Goal: Task Accomplishment & Management: Manage account settings

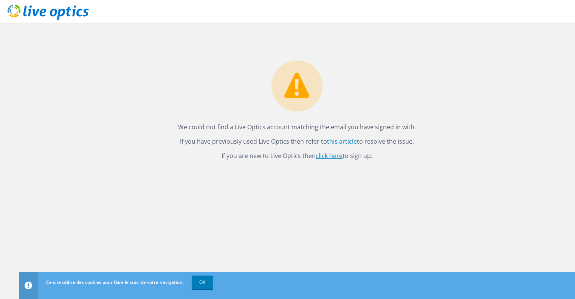
click at [323, 155] on link "click here" at bounding box center [329, 156] width 27 height 8
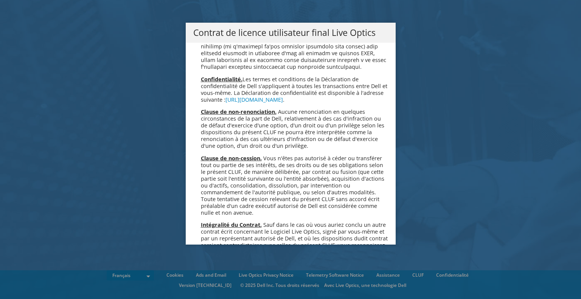
scroll to position [3341, 0]
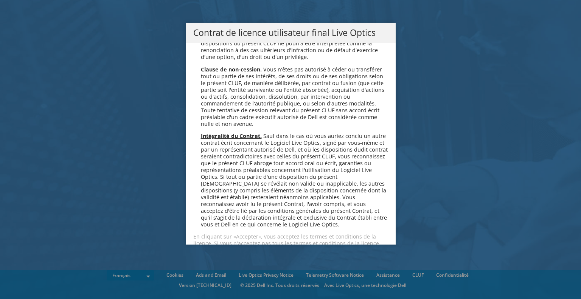
click at [202, 261] on link "Accepter" at bounding box center [215, 270] width 45 height 18
